Goal: Task Accomplishment & Management: Complete application form

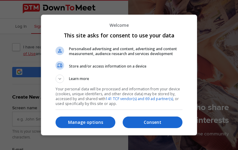
type input "hohdXZOejk"
type input "[PERSON_NAME][EMAIL_ADDRESS][DOMAIN_NAME]"
